Goal: Task Accomplishment & Management: Manage account settings

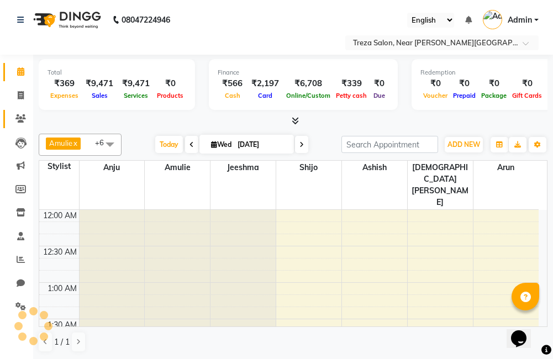
scroll to position [438, 0]
click at [26, 91] on span at bounding box center [20, 95] width 19 height 13
select select "service"
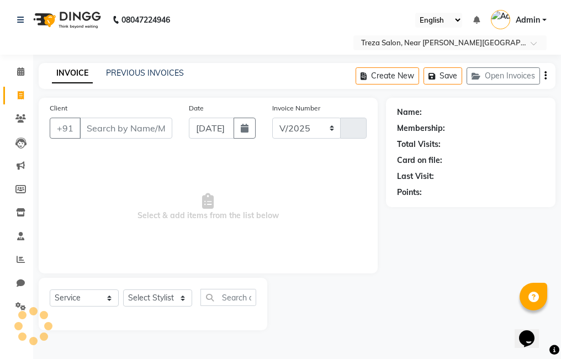
select select "7633"
type input "2544"
click at [19, 72] on icon at bounding box center [20, 71] width 7 height 8
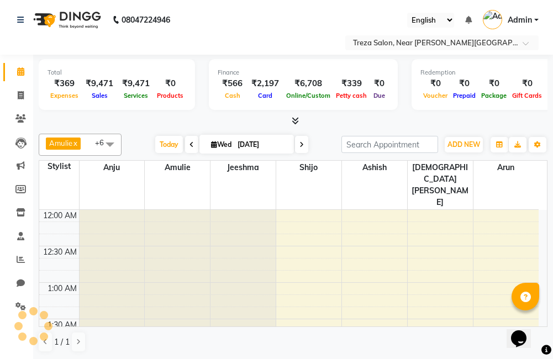
scroll to position [438, 0]
click at [20, 100] on span at bounding box center [20, 95] width 19 height 13
select select "service"
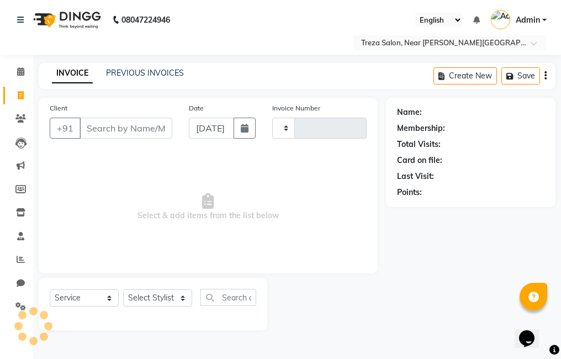
type input "2544"
select select "7633"
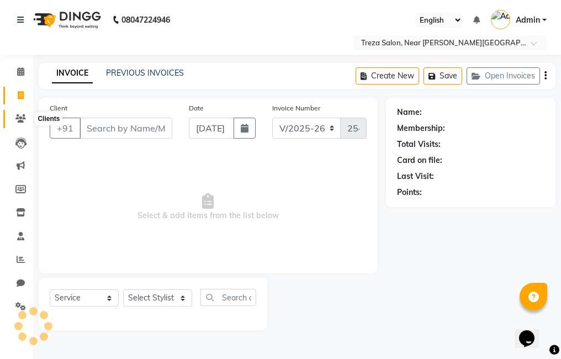
click at [28, 123] on span at bounding box center [20, 119] width 19 height 13
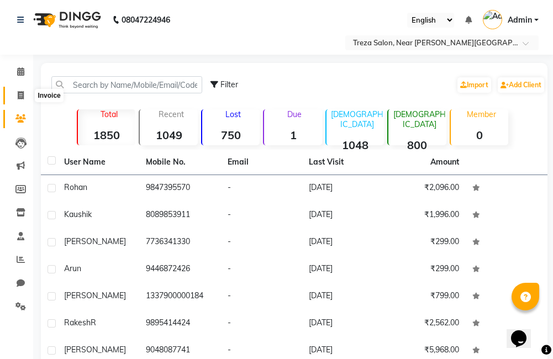
click at [18, 94] on icon at bounding box center [21, 95] width 6 height 8
select select "service"
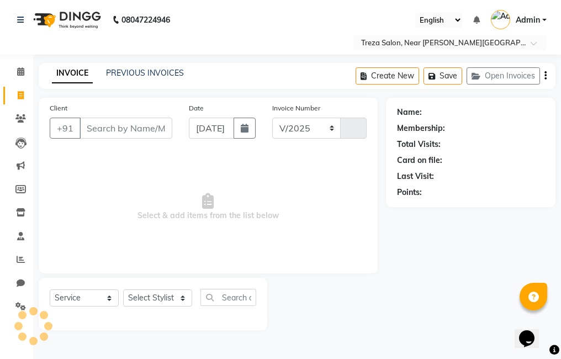
select select "7633"
type input "2544"
click at [173, 78] on div "PREVIOUS INVOICES" at bounding box center [145, 73] width 78 height 12
click at [173, 77] on link "PREVIOUS INVOICES" at bounding box center [145, 73] width 78 height 10
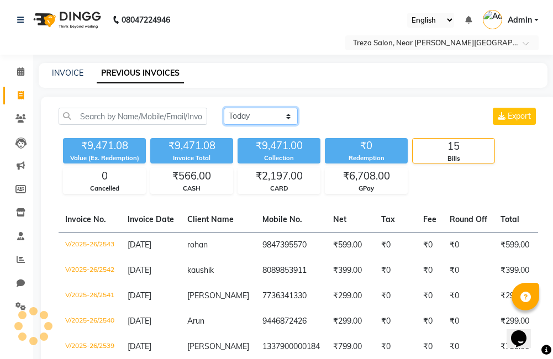
click at [248, 118] on select "[DATE] [DATE] Custom Range" at bounding box center [261, 116] width 74 height 17
select select "[DATE]"
click at [224, 108] on select "[DATE] [DATE] Custom Range" at bounding box center [261, 116] width 74 height 17
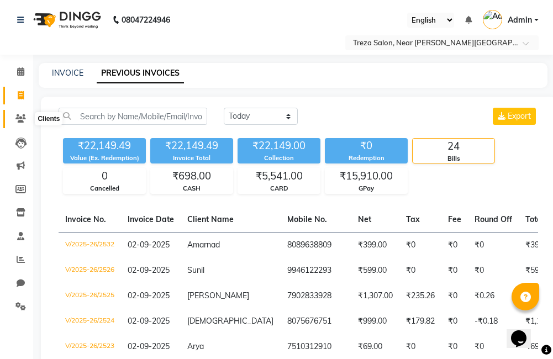
click at [20, 116] on icon at bounding box center [20, 118] width 10 height 8
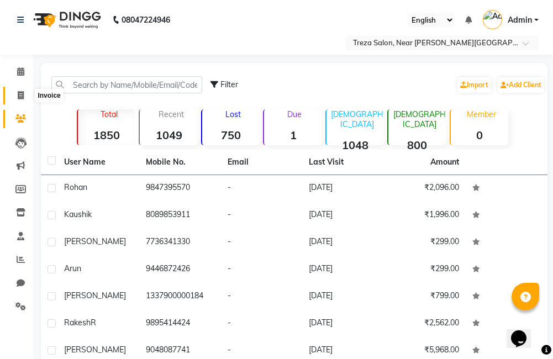
click at [20, 97] on icon at bounding box center [21, 95] width 6 height 8
select select "service"
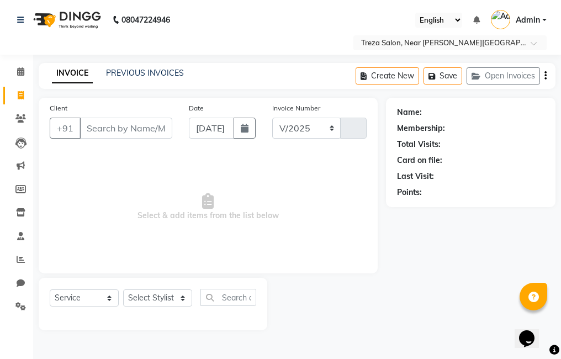
select select "7633"
type input "2544"
click at [145, 75] on link "PREVIOUS INVOICES" at bounding box center [145, 73] width 78 height 10
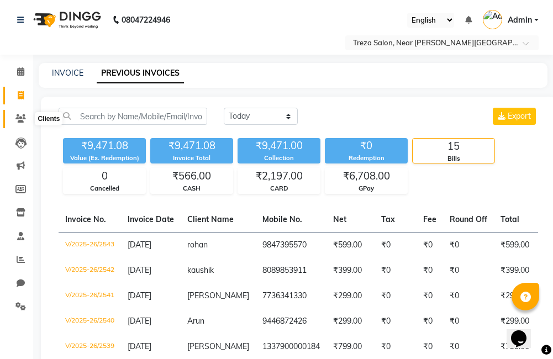
click at [20, 120] on icon at bounding box center [20, 118] width 10 height 8
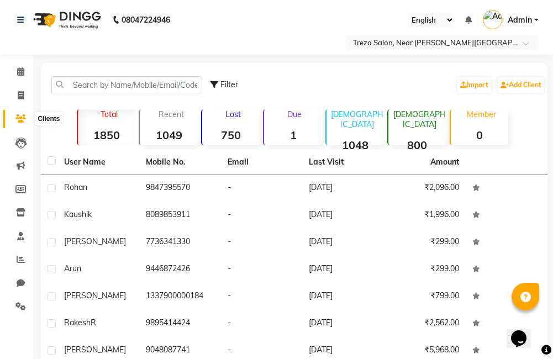
click at [25, 118] on icon at bounding box center [20, 118] width 10 height 8
click at [23, 115] on icon at bounding box center [20, 118] width 10 height 8
click at [22, 95] on icon at bounding box center [21, 95] width 6 height 8
select select "service"
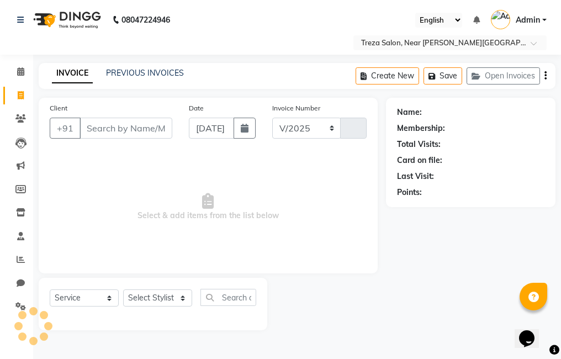
select select "7633"
type input "2544"
click at [128, 135] on input "Client" at bounding box center [126, 128] width 93 height 21
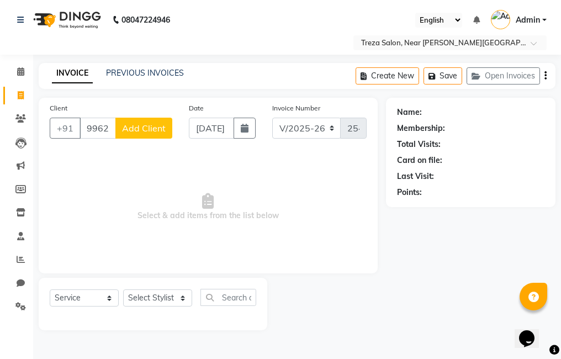
type input "9962809640"
click at [162, 133] on span "Add Client" at bounding box center [144, 128] width 44 height 11
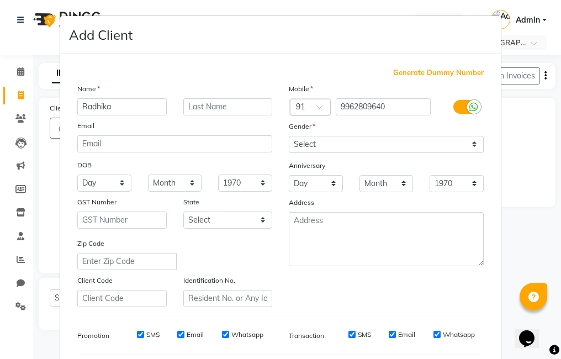
type input "Radhika"
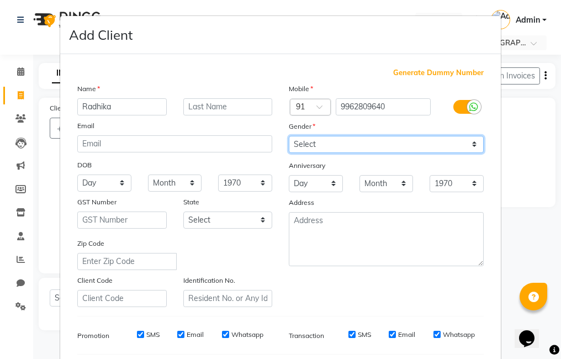
click at [328, 145] on select "Select [DEMOGRAPHIC_DATA] [DEMOGRAPHIC_DATA] Other Prefer Not To Say" at bounding box center [386, 144] width 195 height 17
select select "[DEMOGRAPHIC_DATA]"
click at [289, 136] on select "Select [DEMOGRAPHIC_DATA] [DEMOGRAPHIC_DATA] Other Prefer Not To Say" at bounding box center [386, 144] width 195 height 17
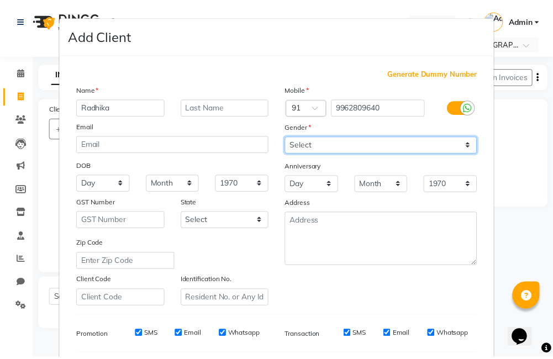
scroll to position [151, 0]
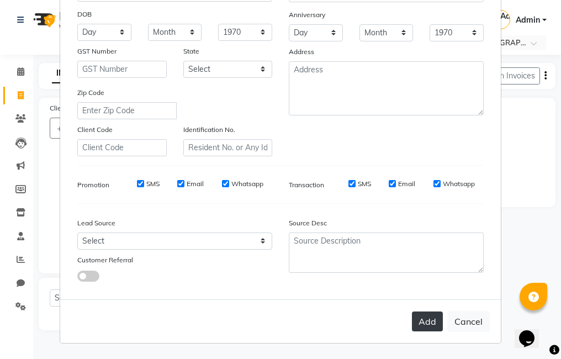
click at [420, 317] on button "Add" at bounding box center [427, 321] width 31 height 20
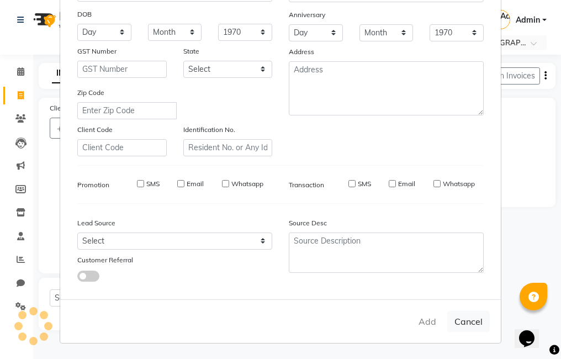
select select
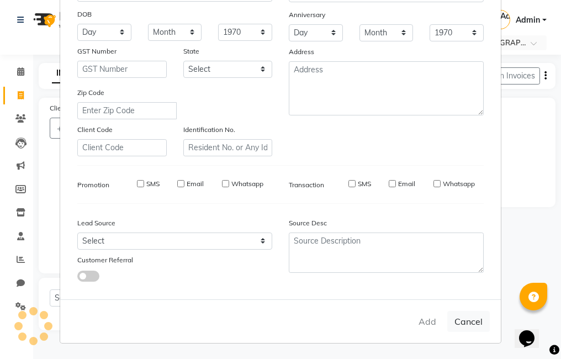
select select
checkbox input "false"
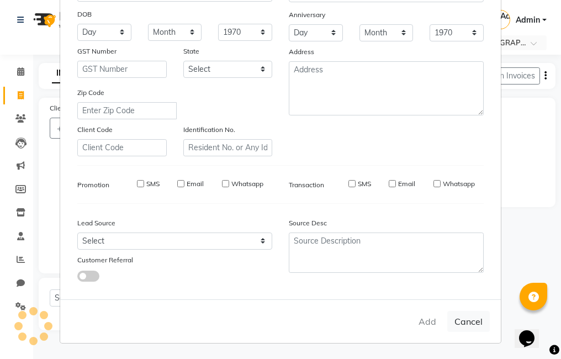
checkbox input "false"
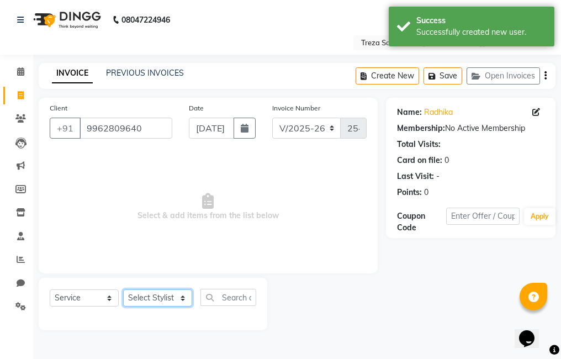
click at [171, 296] on select "Select Stylist [PERSON_NAME] Amulie Anju [PERSON_NAME] [PERSON_NAME] Jeeshma [P…" at bounding box center [157, 297] width 69 height 17
select select "85971"
click at [123, 289] on select "Select Stylist [PERSON_NAME] Amulie Anju [PERSON_NAME] [PERSON_NAME] Jeeshma [P…" at bounding box center [157, 297] width 69 height 17
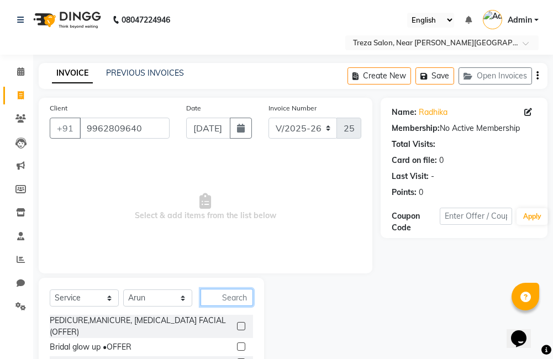
click at [231, 295] on input "text" at bounding box center [226, 297] width 52 height 17
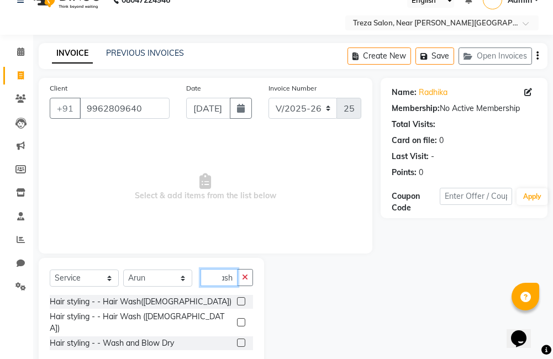
scroll to position [36, 0]
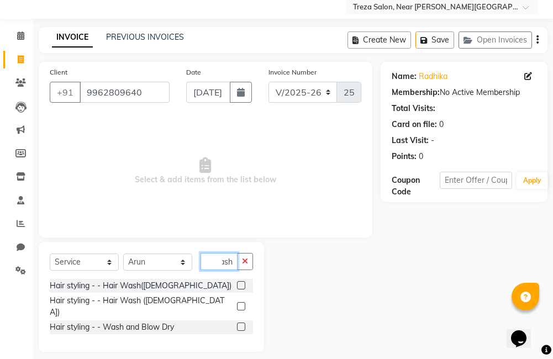
type input "wash"
click at [242, 322] on label at bounding box center [241, 326] width 8 height 8
click at [242, 324] on input "checkbox" at bounding box center [240, 327] width 7 height 7
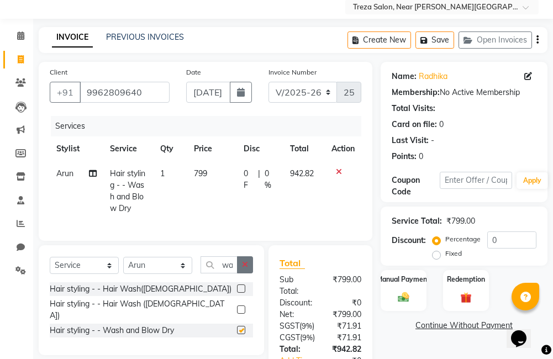
checkbox input "false"
click at [242, 268] on icon "button" at bounding box center [245, 265] width 6 height 8
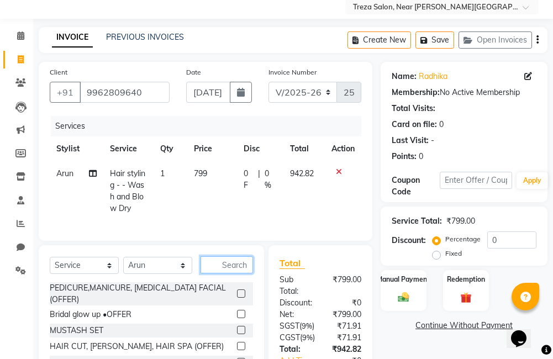
click at [237, 268] on input "text" at bounding box center [226, 264] width 52 height 17
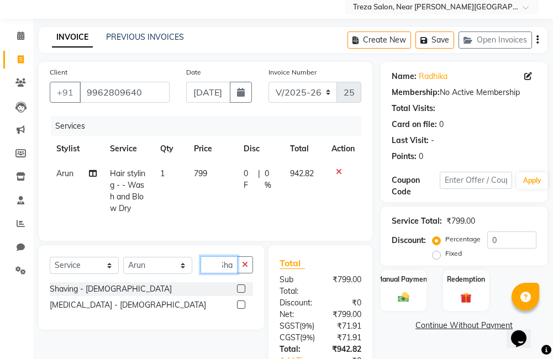
scroll to position [0, 7]
type input "Shav"
click at [239, 293] on label at bounding box center [241, 288] width 8 height 8
click at [239, 293] on input "checkbox" at bounding box center [240, 288] width 7 height 7
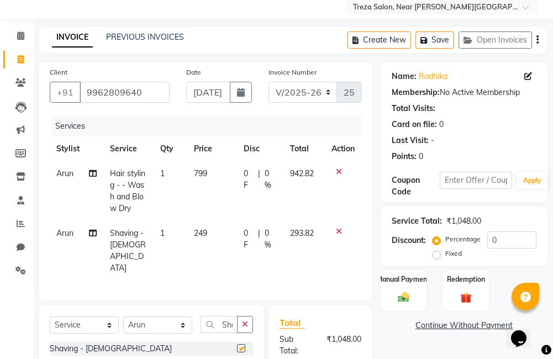
checkbox input "false"
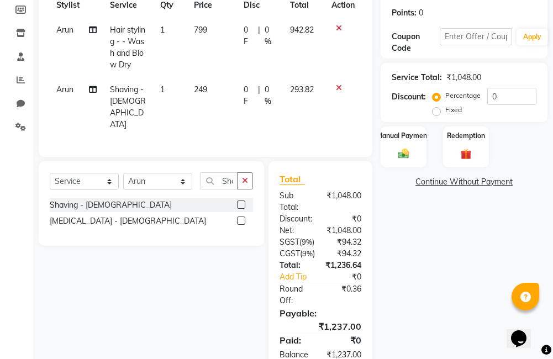
scroll to position [8, 0]
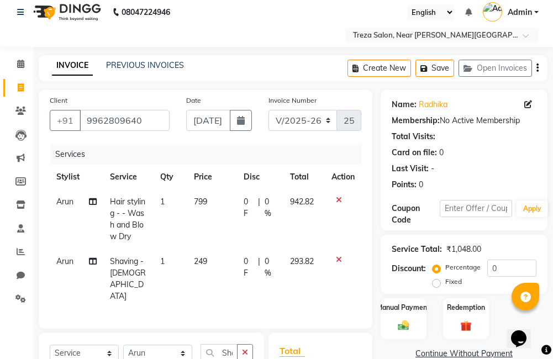
click at [536, 68] on icon "button" at bounding box center [537, 68] width 2 height 1
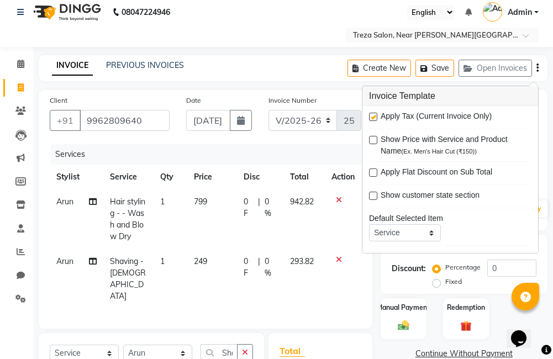
click at [376, 114] on label at bounding box center [373, 117] width 8 height 8
click at [376, 114] on input "checkbox" at bounding box center [372, 117] width 7 height 7
checkbox input "false"
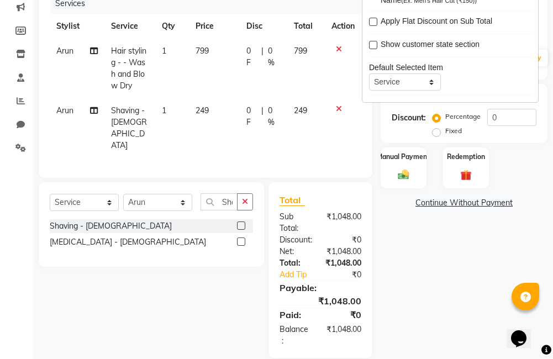
scroll to position [159, 0]
click at [424, 278] on div "Name: [PERSON_NAME] Membership: No Active Membership Total Visits: Card on file…" at bounding box center [467, 148] width 175 height 419
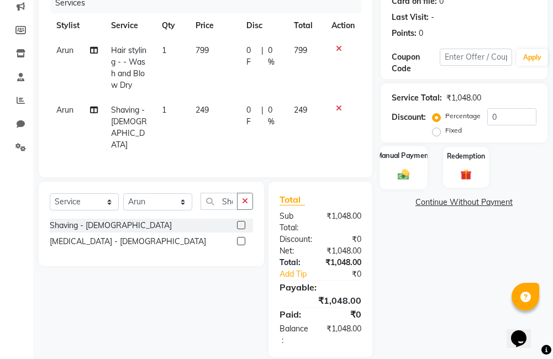
click at [405, 177] on img at bounding box center [403, 174] width 19 height 13
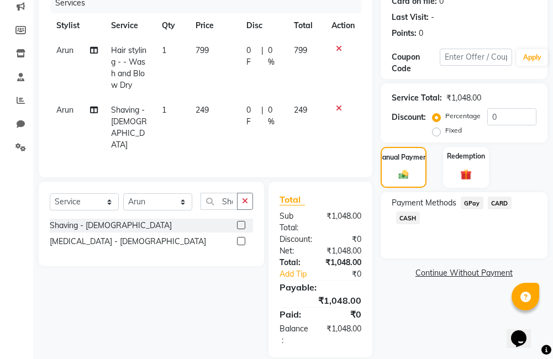
click at [468, 200] on span "GPay" at bounding box center [472, 203] width 23 height 13
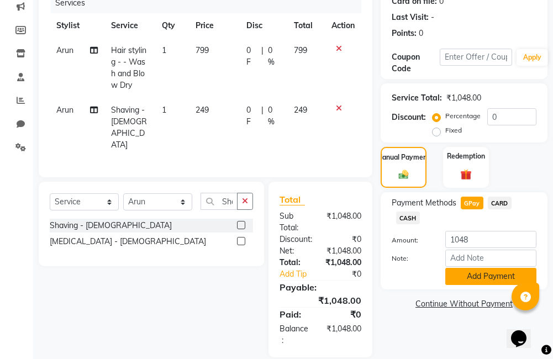
click at [478, 269] on button "Add Payment" at bounding box center [490, 276] width 91 height 17
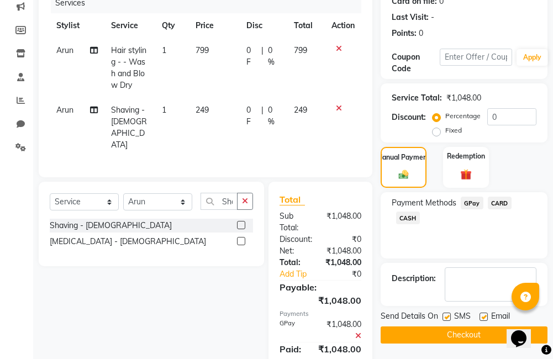
scroll to position [194, 0]
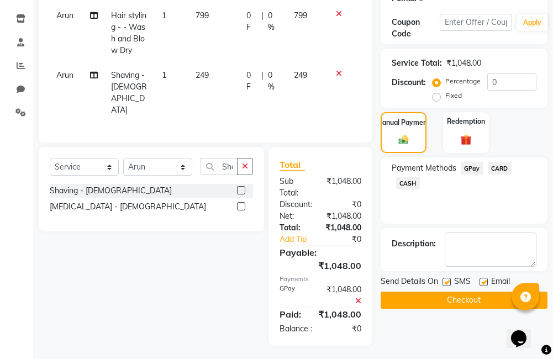
click at [462, 307] on button "Checkout" at bounding box center [463, 300] width 167 height 17
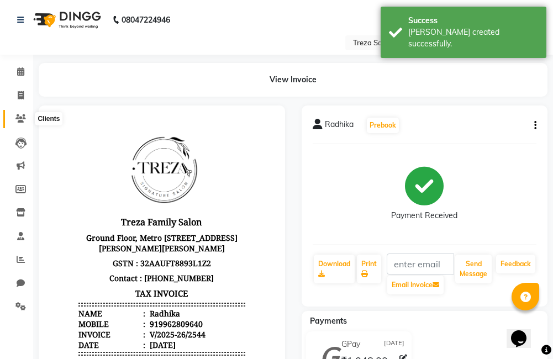
click at [29, 117] on span at bounding box center [20, 119] width 19 height 13
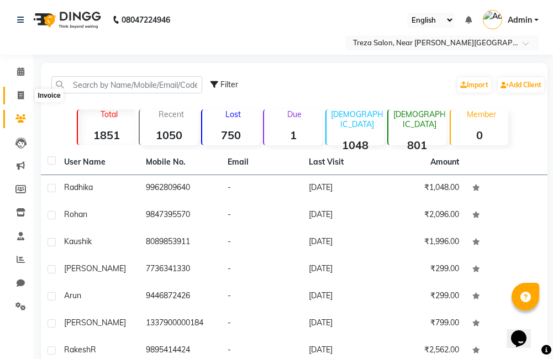
click at [23, 97] on icon at bounding box center [21, 95] width 6 height 8
select select "service"
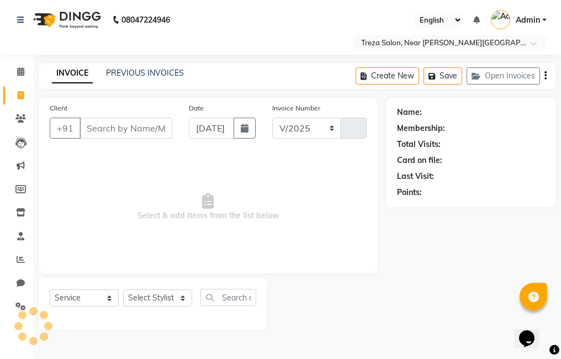
select select "7633"
type input "2545"
click at [152, 134] on input "Client" at bounding box center [126, 128] width 93 height 21
click at [142, 75] on link "PREVIOUS INVOICES" at bounding box center [145, 73] width 78 height 10
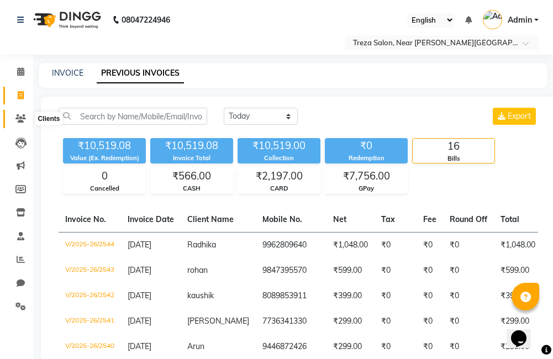
click at [21, 122] on icon at bounding box center [20, 118] width 10 height 8
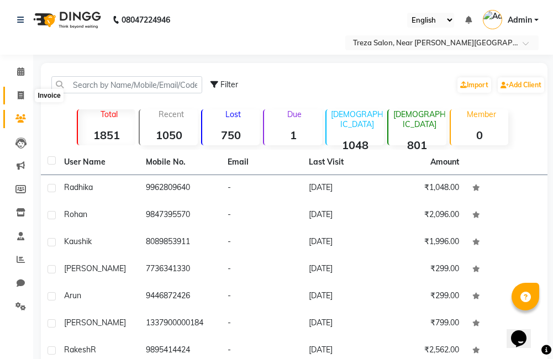
click at [20, 99] on span at bounding box center [20, 95] width 19 height 13
select select "service"
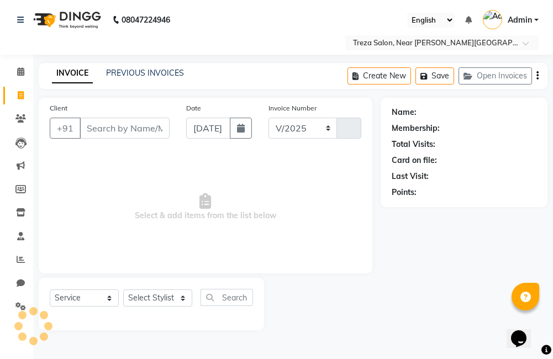
select select "7633"
type input "2545"
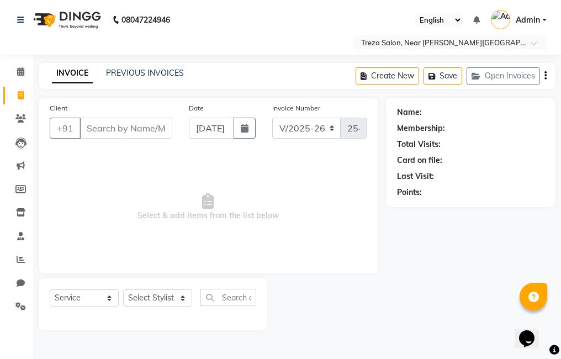
click at [99, 126] on input "Client" at bounding box center [126, 128] width 93 height 21
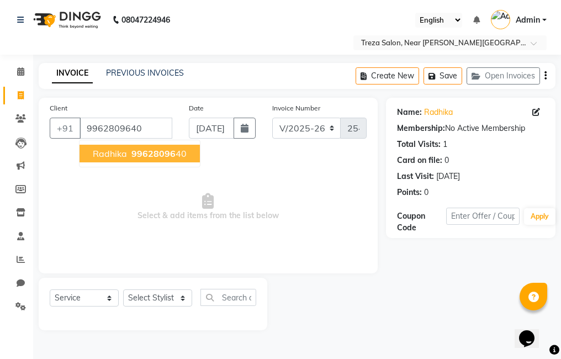
click at [159, 150] on span "99628096" at bounding box center [153, 153] width 44 height 11
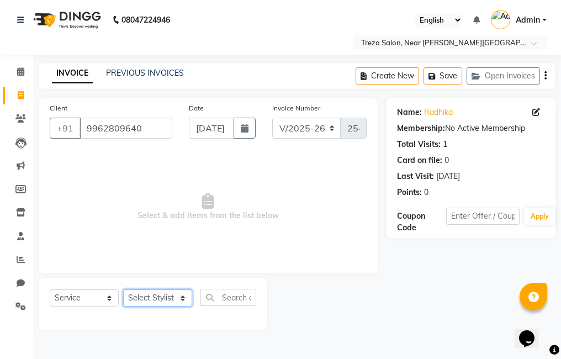
click at [158, 299] on select "Select Stylist [PERSON_NAME] Amulie Anju [PERSON_NAME] [PERSON_NAME] Jeeshma [P…" at bounding box center [157, 297] width 69 height 17
drag, startPoint x: 246, startPoint y: 193, endPoint x: 195, endPoint y: 162, distance: 60.2
click at [246, 193] on span "Select & add items from the list below" at bounding box center [208, 207] width 317 height 110
click at [129, 127] on input "9962809640" at bounding box center [126, 128] width 93 height 21
click at [143, 126] on input "9962809640" at bounding box center [126, 128] width 93 height 21
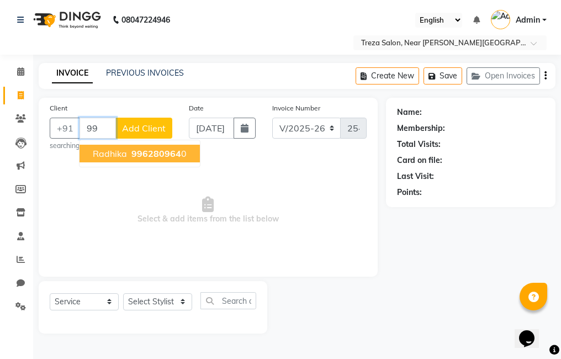
type input "9"
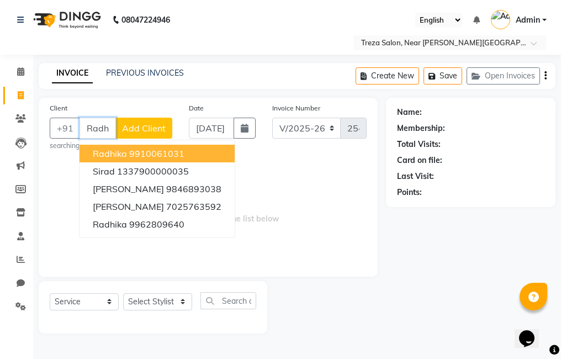
scroll to position [0, 1]
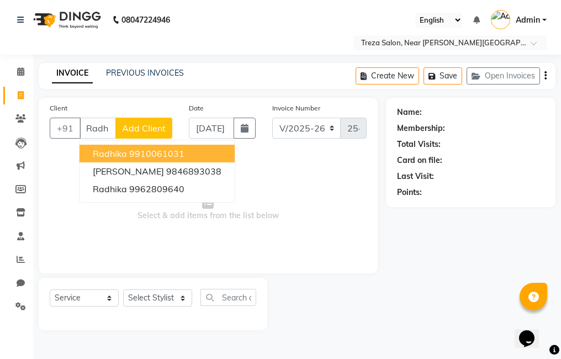
click at [242, 213] on span "Select & add items from the list below" at bounding box center [208, 207] width 317 height 110
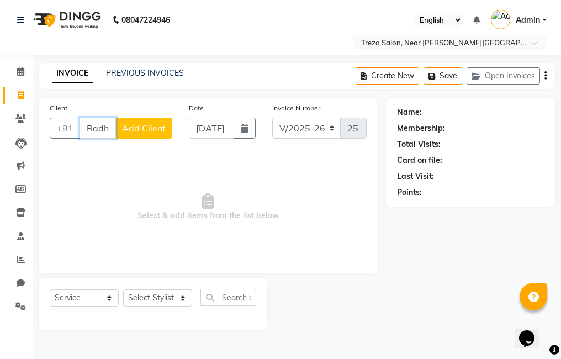
click at [104, 130] on input "Radhi" at bounding box center [98, 128] width 36 height 21
click at [110, 128] on input "Radhi" at bounding box center [98, 128] width 36 height 21
click at [108, 128] on input "Radhi" at bounding box center [98, 128] width 36 height 21
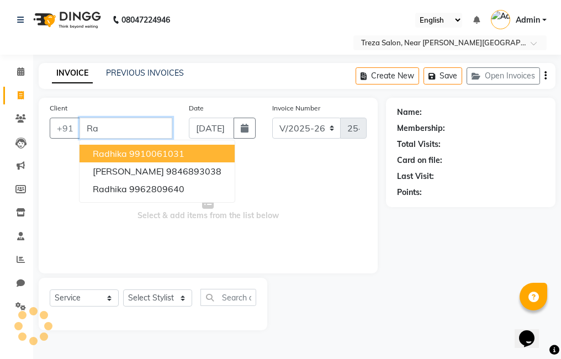
type input "R"
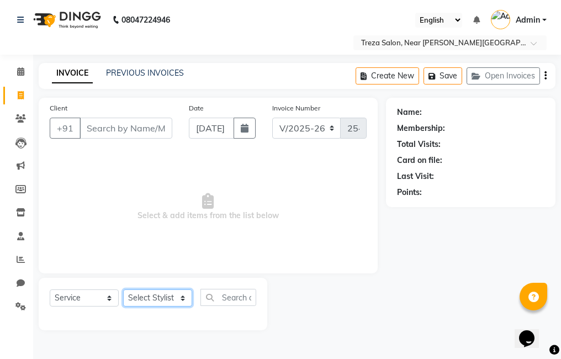
click at [146, 298] on select "Select Stylist [PERSON_NAME] Amulie Anju [PERSON_NAME] [PERSON_NAME] Jeeshma [P…" at bounding box center [157, 297] width 69 height 17
select select "81285"
click at [123, 289] on select "Select Stylist [PERSON_NAME] Amulie Anju [PERSON_NAME] [PERSON_NAME] Jeeshma [P…" at bounding box center [157, 297] width 69 height 17
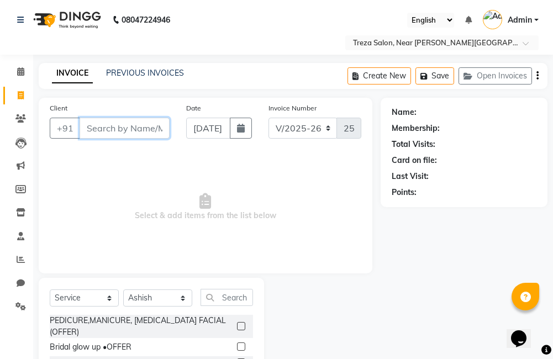
click at [126, 127] on input "Client" at bounding box center [125, 128] width 90 height 21
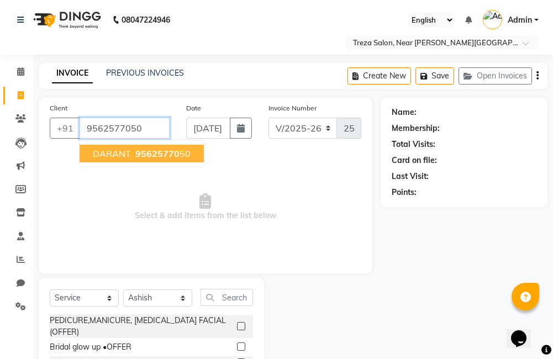
type input "9562577050"
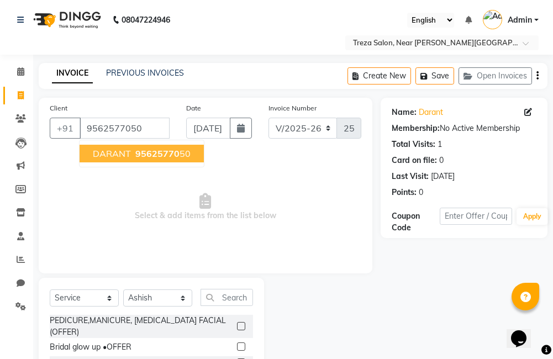
click at [155, 154] on span "95625770" at bounding box center [157, 153] width 44 height 11
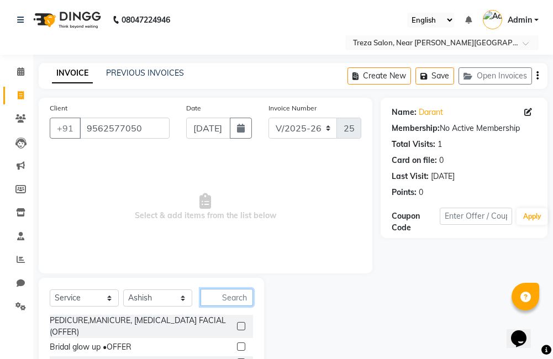
click at [201, 301] on input "text" at bounding box center [226, 297] width 52 height 17
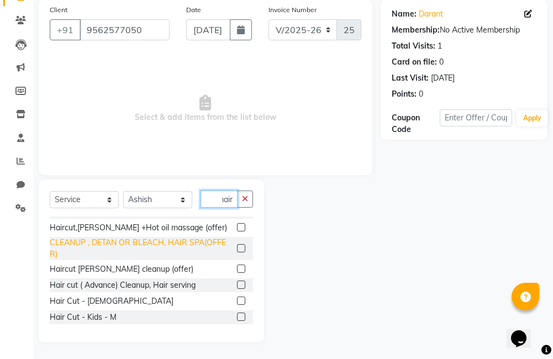
scroll to position [110, 0]
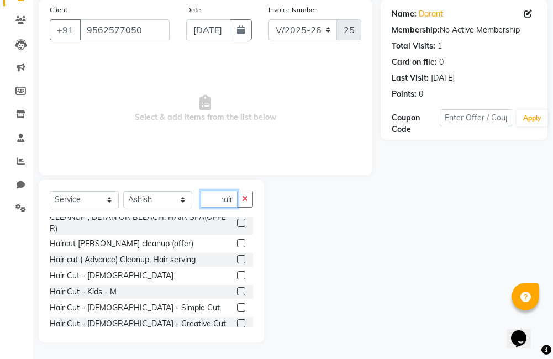
type input "hair"
click at [237, 273] on label at bounding box center [241, 275] width 8 height 8
click at [237, 273] on input "checkbox" at bounding box center [240, 275] width 7 height 7
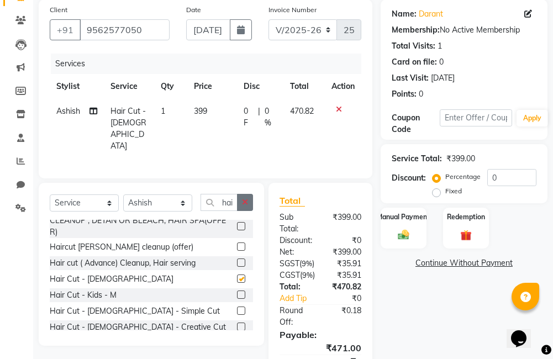
checkbox input "false"
click at [244, 198] on icon "button" at bounding box center [245, 202] width 6 height 8
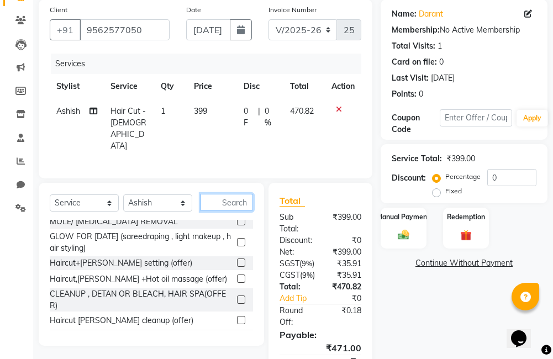
scroll to position [184, 0]
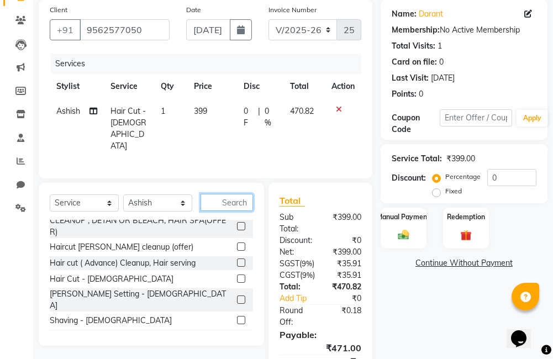
click at [223, 195] on input "text" at bounding box center [226, 202] width 52 height 17
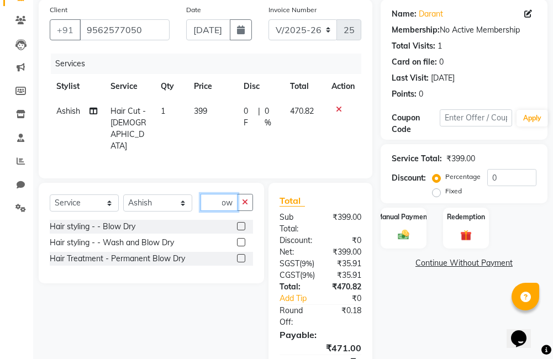
scroll to position [43, 0]
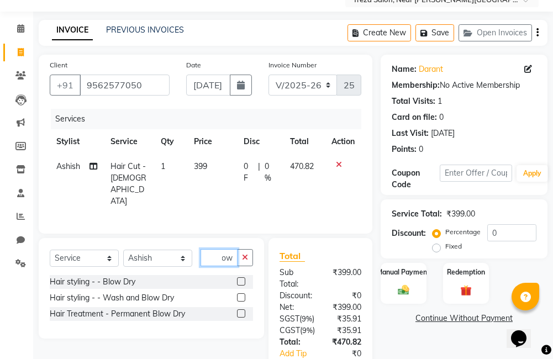
type input "blow"
click at [245, 279] on label at bounding box center [241, 281] width 8 height 8
click at [244, 279] on input "checkbox" at bounding box center [240, 281] width 7 height 7
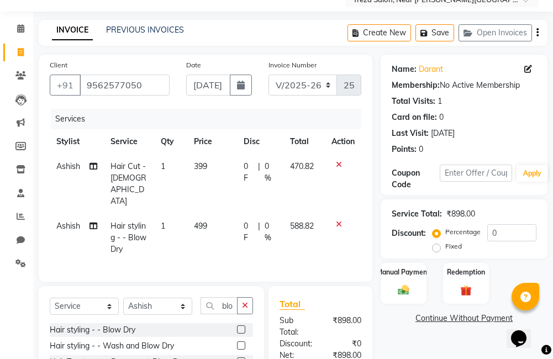
checkbox input "false"
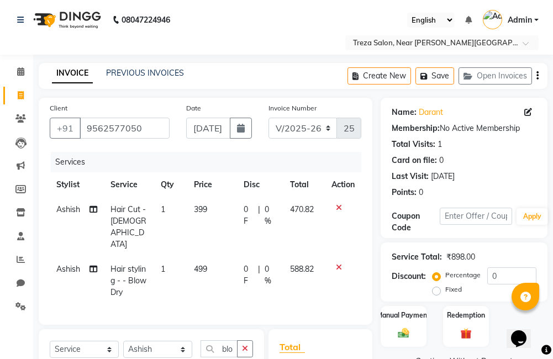
click at [538, 76] on icon "button" at bounding box center [537, 76] width 2 height 1
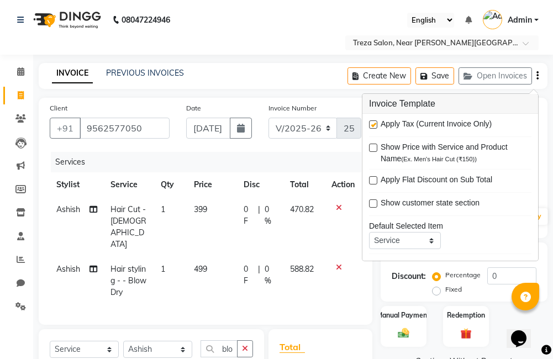
click at [371, 126] on label at bounding box center [373, 124] width 8 height 8
click at [371, 126] on input "checkbox" at bounding box center [372, 124] width 7 height 7
checkbox input "false"
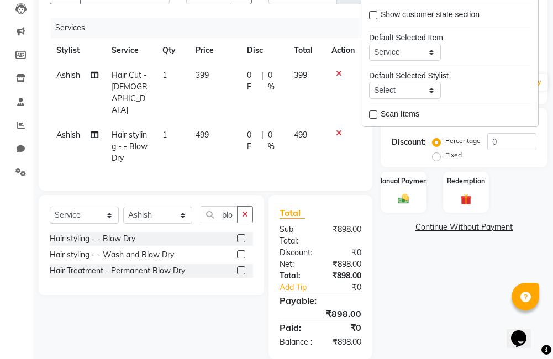
scroll to position [147, 0]
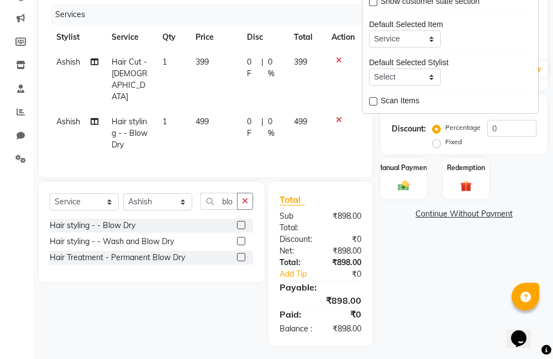
click at [394, 298] on div "Name: Darant Membership: No Active Membership Total Visits: 1 Card on file: 0 L…" at bounding box center [467, 147] width 175 height 395
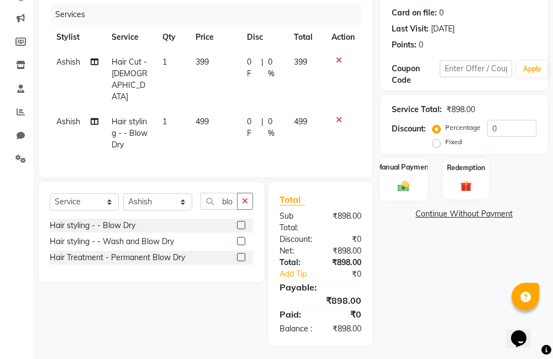
click at [403, 178] on div "Manual Payment" at bounding box center [402, 178] width 47 height 43
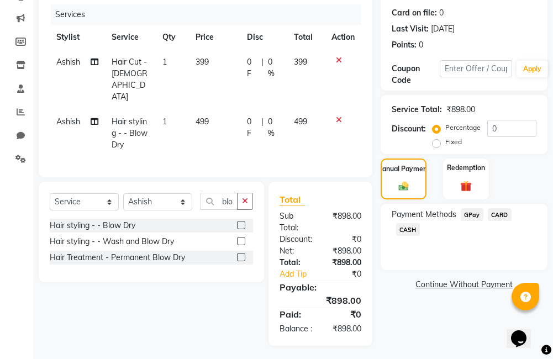
click at [472, 216] on span "GPay" at bounding box center [472, 214] width 23 height 13
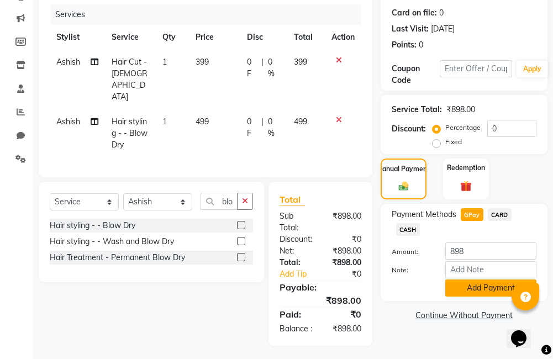
click at [471, 288] on button "Add Payment" at bounding box center [490, 287] width 91 height 17
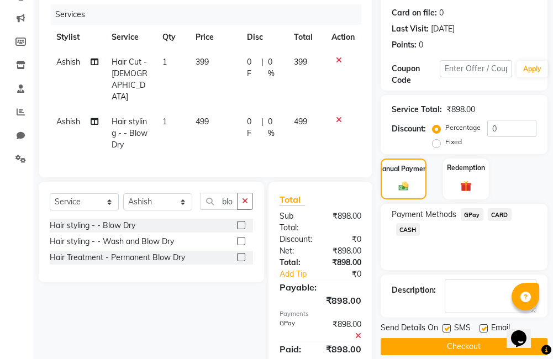
click at [440, 342] on button "Checkout" at bounding box center [463, 346] width 167 height 17
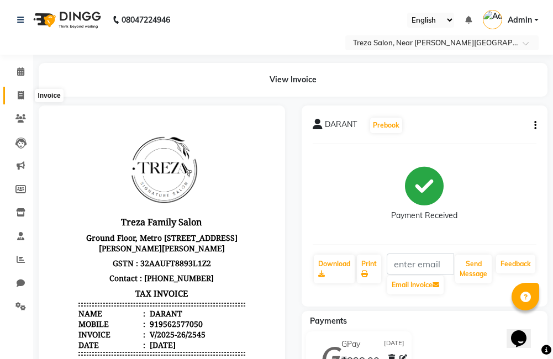
click at [22, 100] on span at bounding box center [20, 95] width 19 height 13
select select "service"
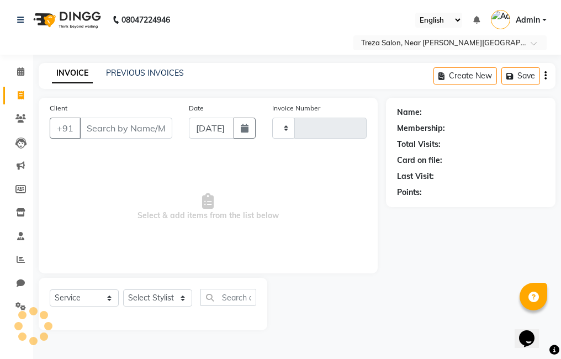
type input "2546"
select select "7633"
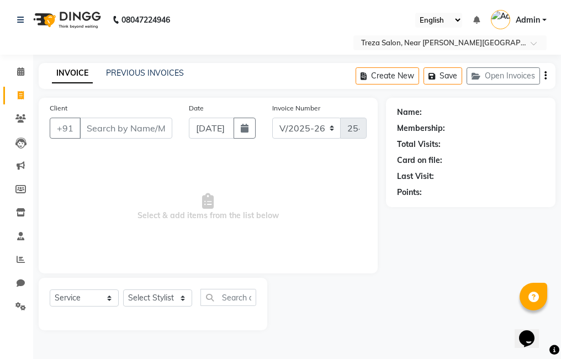
drag, startPoint x: 92, startPoint y: 155, endPoint x: 92, endPoint y: 162, distance: 6.6
click at [92, 160] on span "Select & add items from the list below" at bounding box center [208, 207] width 317 height 110
click at [129, 185] on span "Select & add items from the list below" at bounding box center [208, 207] width 317 height 110
click at [141, 78] on div "PREVIOUS INVOICES" at bounding box center [145, 73] width 78 height 12
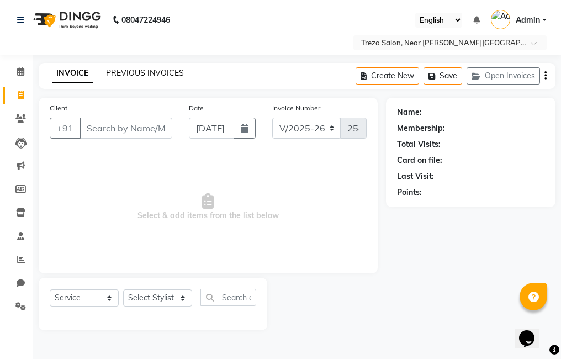
click at [145, 74] on link "PREVIOUS INVOICES" at bounding box center [145, 73] width 78 height 10
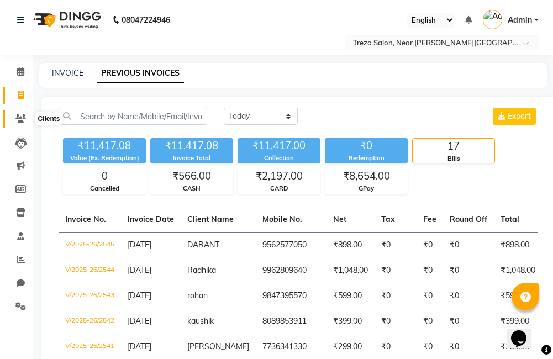
click at [23, 115] on icon at bounding box center [20, 118] width 10 height 8
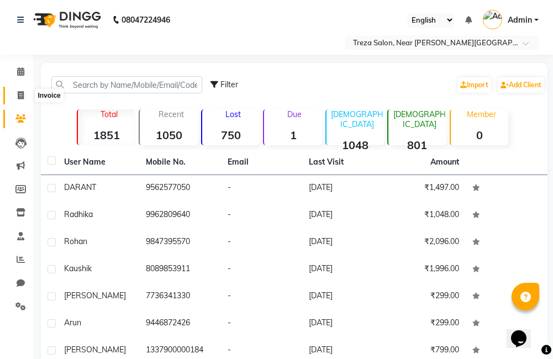
click at [15, 94] on span at bounding box center [20, 95] width 19 height 13
select select "service"
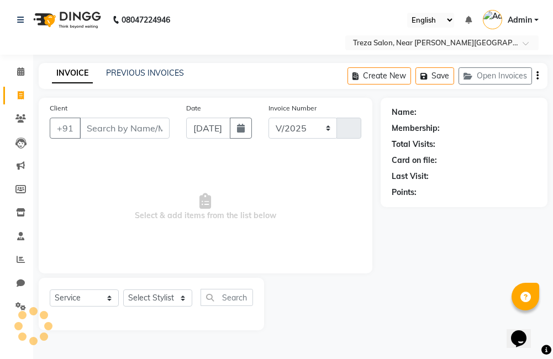
select select "7633"
type input "2546"
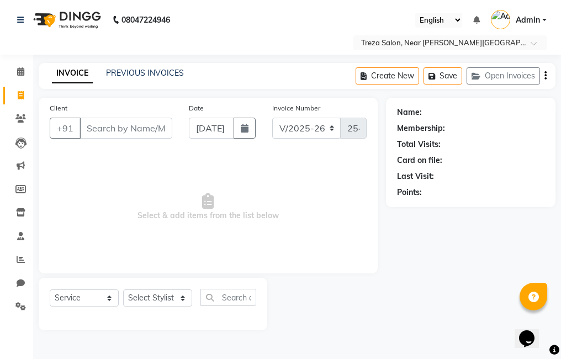
click at [105, 125] on input "Client" at bounding box center [126, 128] width 93 height 21
type input "9567311878"
click at [150, 130] on span "Add Client" at bounding box center [144, 128] width 44 height 11
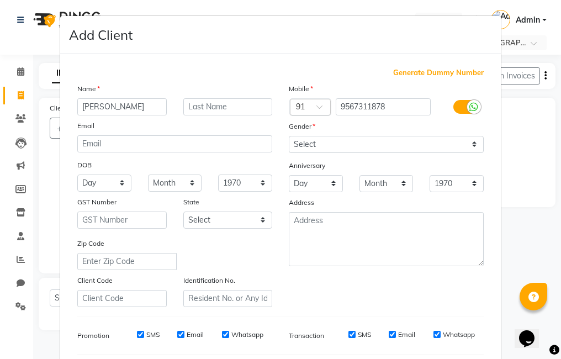
type input "[PERSON_NAME]"
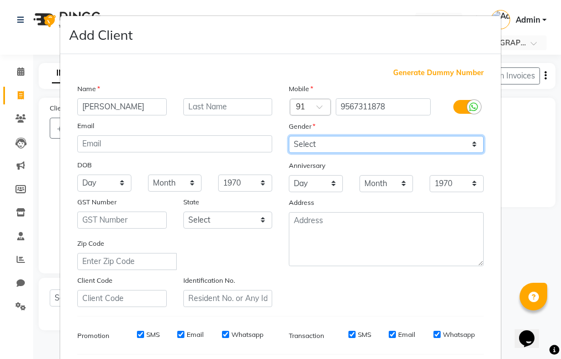
click at [307, 145] on select "Select [DEMOGRAPHIC_DATA] [DEMOGRAPHIC_DATA] Other Prefer Not To Say" at bounding box center [386, 144] width 195 height 17
select select "[DEMOGRAPHIC_DATA]"
click at [289, 136] on select "Select [DEMOGRAPHIC_DATA] [DEMOGRAPHIC_DATA] Other Prefer Not To Say" at bounding box center [386, 144] width 195 height 17
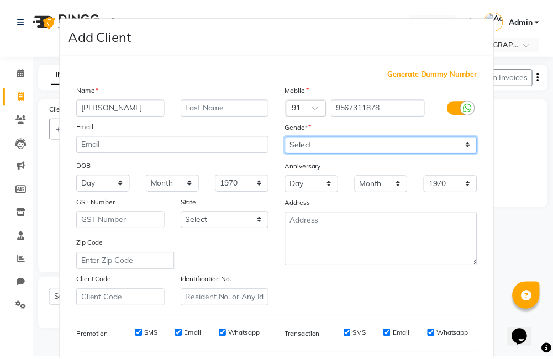
scroll to position [151, 0]
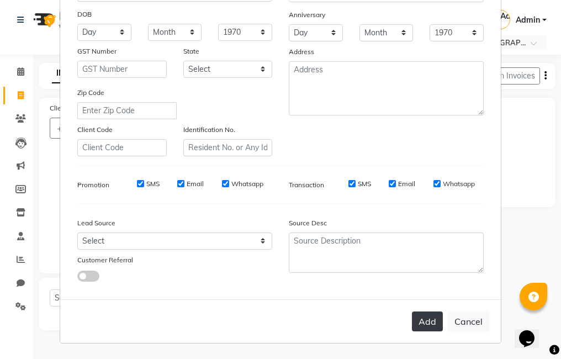
click at [423, 321] on button "Add" at bounding box center [427, 321] width 31 height 20
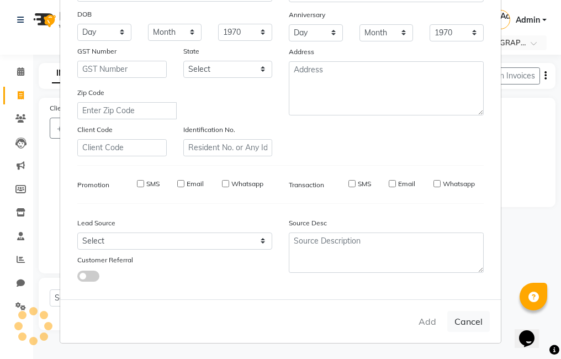
select select
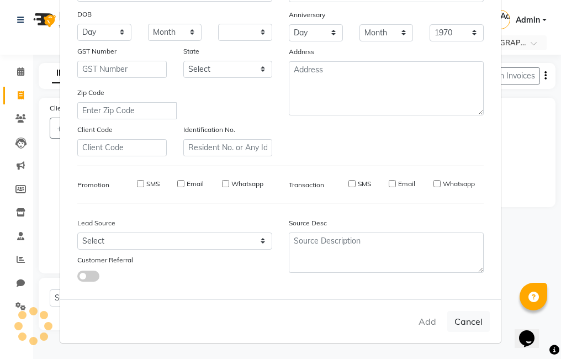
select select
checkbox input "false"
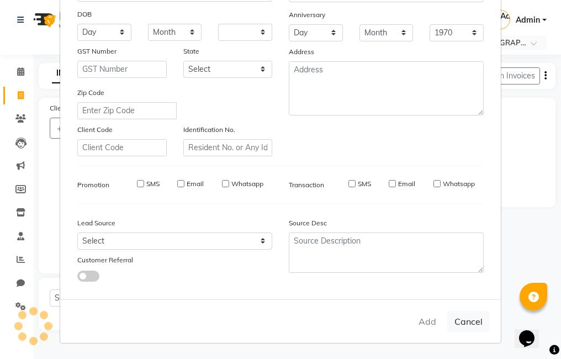
checkbox input "false"
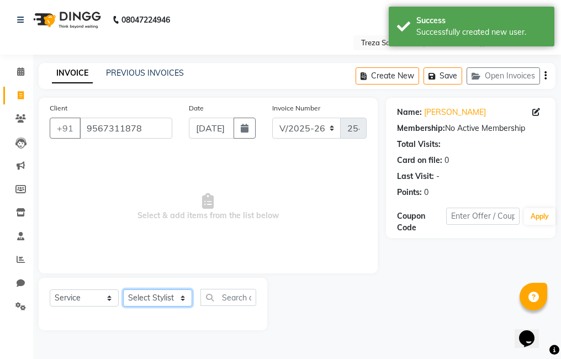
click at [168, 292] on select "Select Stylist [PERSON_NAME] Amulie Anju [PERSON_NAME] [PERSON_NAME] Jeeshma [P…" at bounding box center [157, 297] width 69 height 17
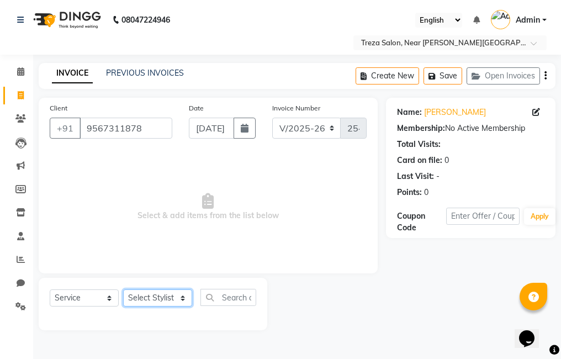
select select "85971"
click at [123, 289] on select "Select Stylist [PERSON_NAME] Amulie Anju [PERSON_NAME] [PERSON_NAME] Jeeshma [P…" at bounding box center [157, 297] width 69 height 17
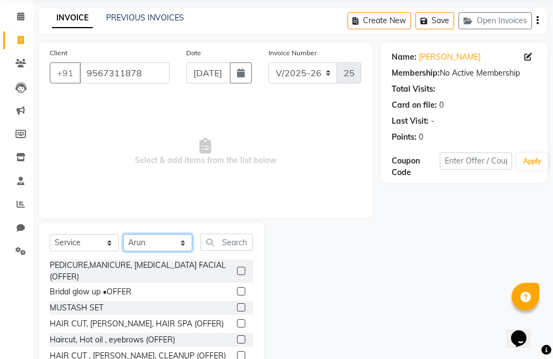
scroll to position [98, 0]
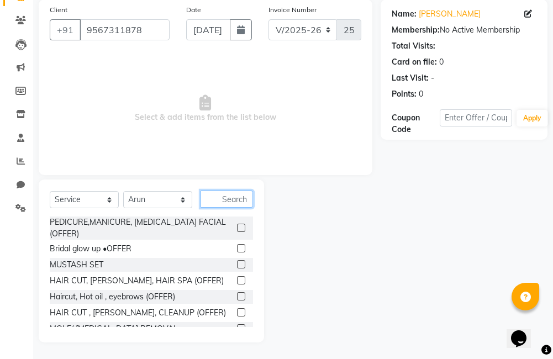
click at [227, 195] on input "text" at bounding box center [226, 198] width 52 height 17
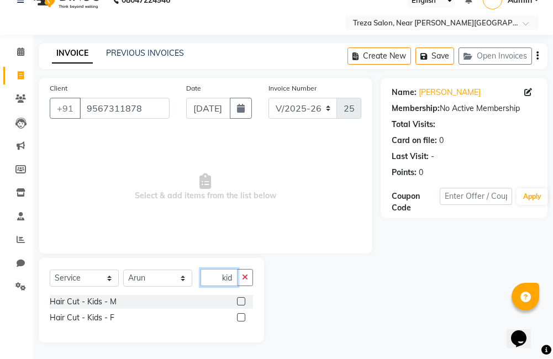
scroll to position [0, 3]
type input "kids"
drag, startPoint x: 240, startPoint y: 318, endPoint x: 245, endPoint y: 309, distance: 10.1
click at [240, 318] on label at bounding box center [241, 317] width 8 height 8
click at [240, 318] on input "checkbox" at bounding box center [240, 317] width 7 height 7
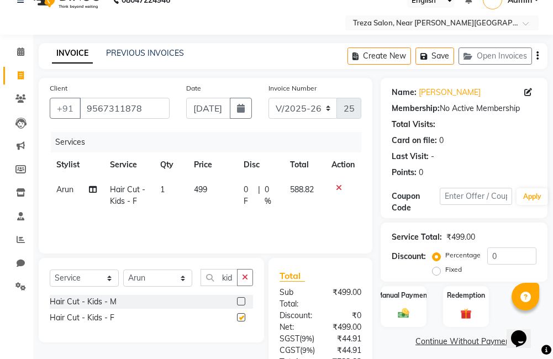
scroll to position [15, 0]
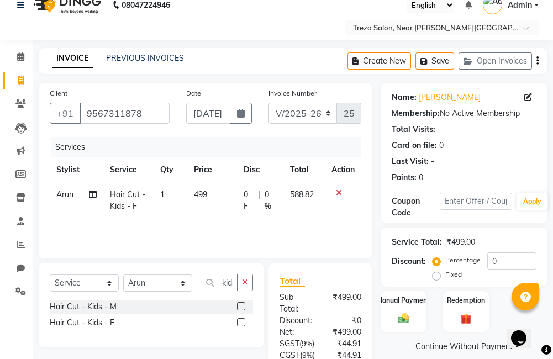
checkbox input "false"
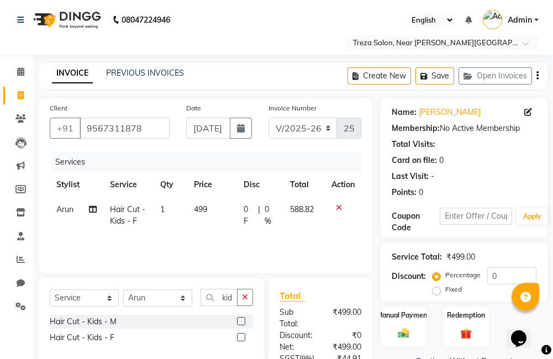
click at [537, 76] on icon "button" at bounding box center [537, 76] width 2 height 1
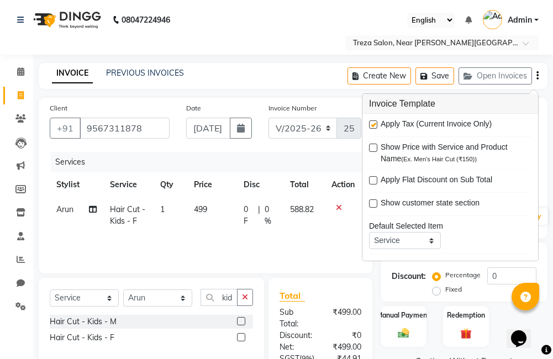
click at [373, 125] on label at bounding box center [373, 124] width 8 height 8
click at [373, 125] on input "checkbox" at bounding box center [372, 124] width 7 height 7
checkbox input "false"
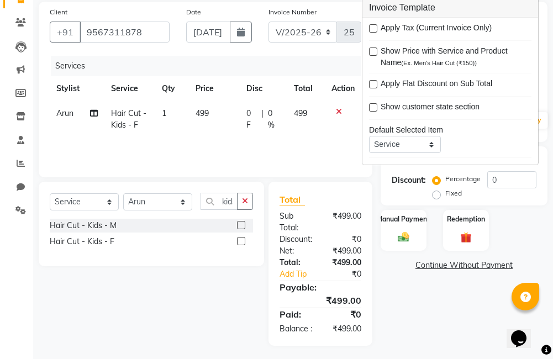
scroll to position [111, 0]
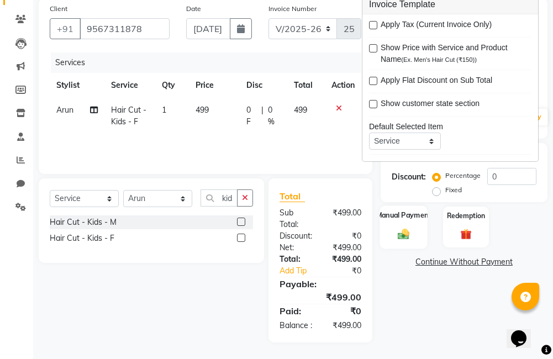
click at [398, 235] on div "Manual Payment" at bounding box center [402, 226] width 47 height 43
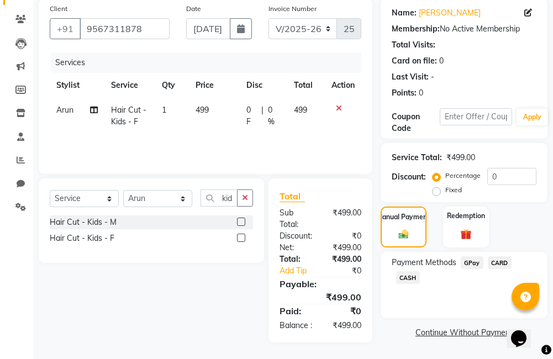
click at [470, 256] on span "GPay" at bounding box center [472, 262] width 23 height 13
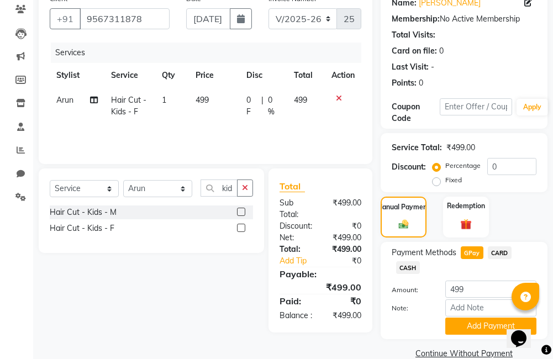
scroll to position [129, 0]
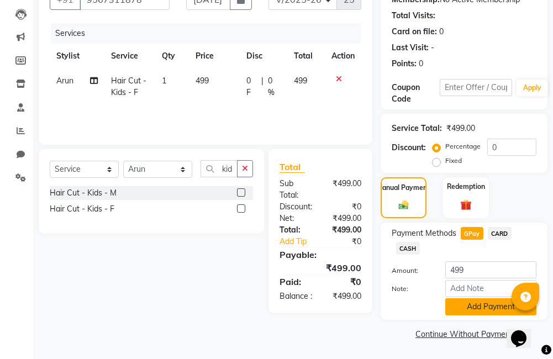
click at [481, 311] on button "Add Payment" at bounding box center [490, 306] width 91 height 17
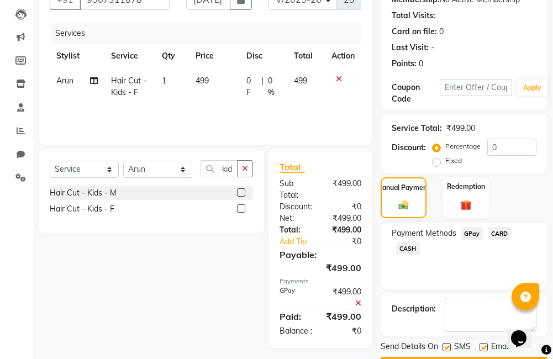
scroll to position [160, 0]
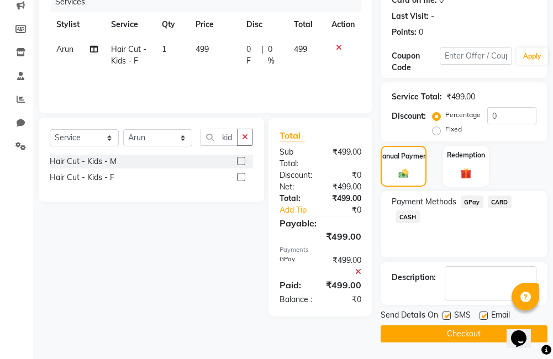
click at [460, 337] on button "Checkout" at bounding box center [463, 333] width 167 height 17
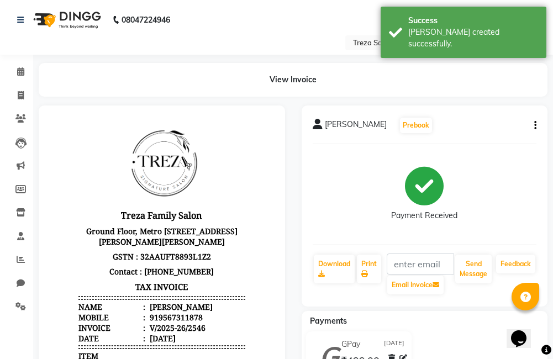
scroll to position [9, 0]
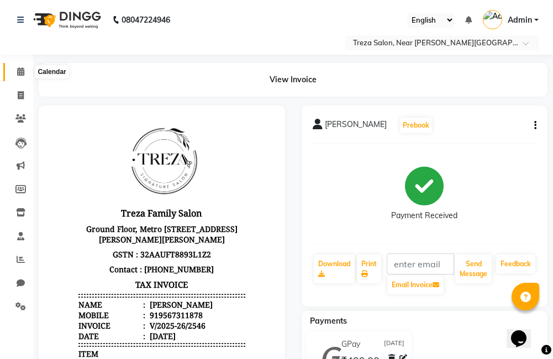
click at [19, 71] on icon at bounding box center [20, 71] width 7 height 8
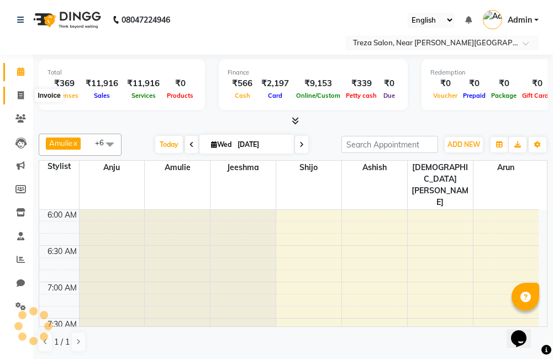
scroll to position [438, 0]
click at [22, 98] on icon at bounding box center [21, 95] width 6 height 8
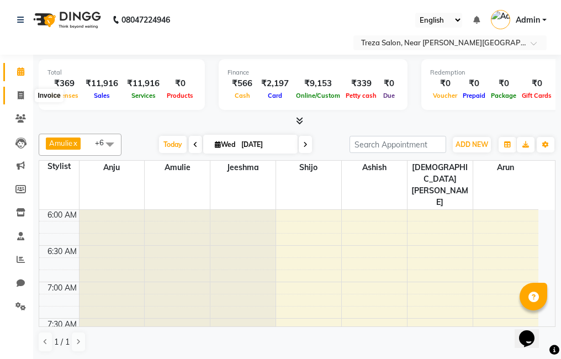
select select "service"
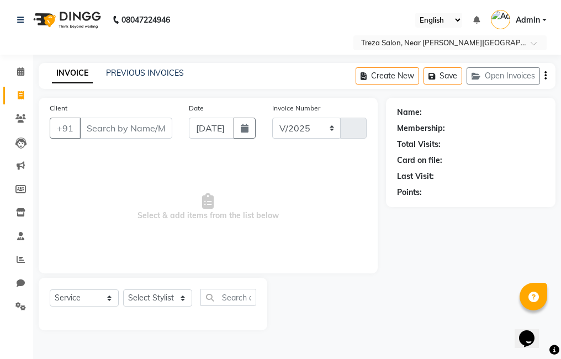
select select "7633"
type input "2547"
click at [124, 73] on link "PREVIOUS INVOICES" at bounding box center [145, 73] width 78 height 10
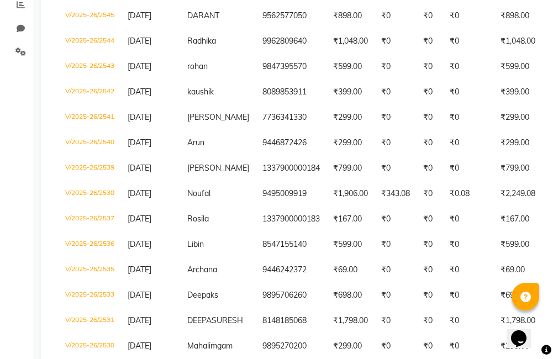
scroll to position [245, 0]
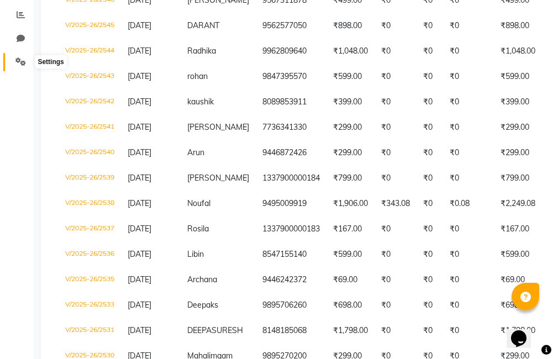
click at [20, 57] on icon at bounding box center [20, 61] width 10 height 8
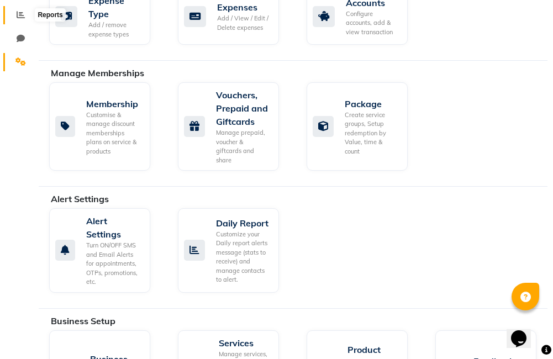
click at [16, 17] on span at bounding box center [20, 15] width 19 height 13
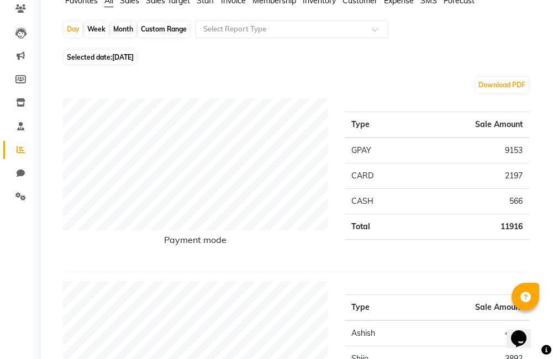
scroll to position [276, 0]
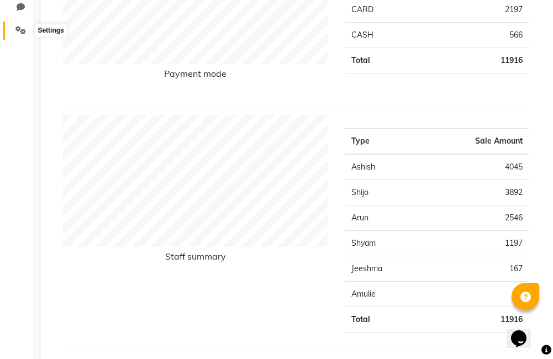
click at [24, 31] on icon at bounding box center [20, 30] width 10 height 8
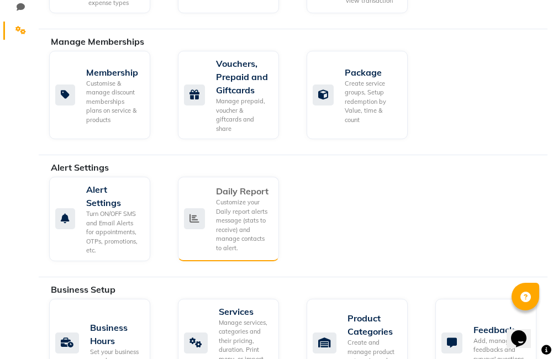
click at [253, 223] on div "Customize your Daily report alerts message (stats to receive) and manage contac…" at bounding box center [243, 225] width 54 height 55
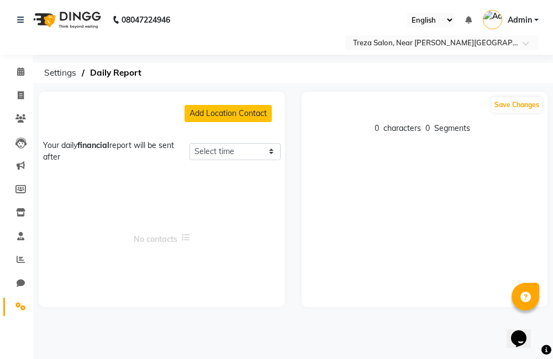
select select "1425"
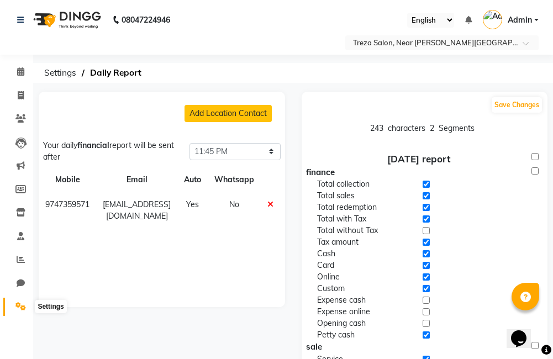
click at [20, 305] on icon at bounding box center [20, 306] width 10 height 8
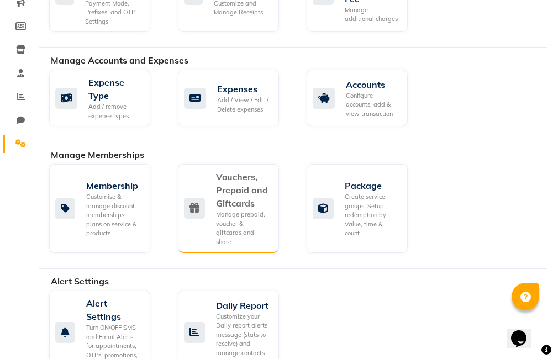
scroll to position [166, 0]
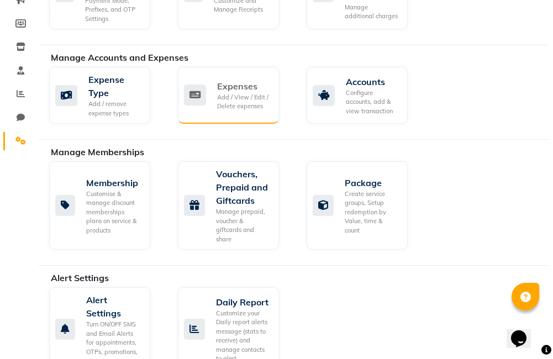
click at [233, 114] on div "Expenses Add / View / Edit / Delete expenses" at bounding box center [228, 95] width 101 height 57
